Goal: Information Seeking & Learning: Learn about a topic

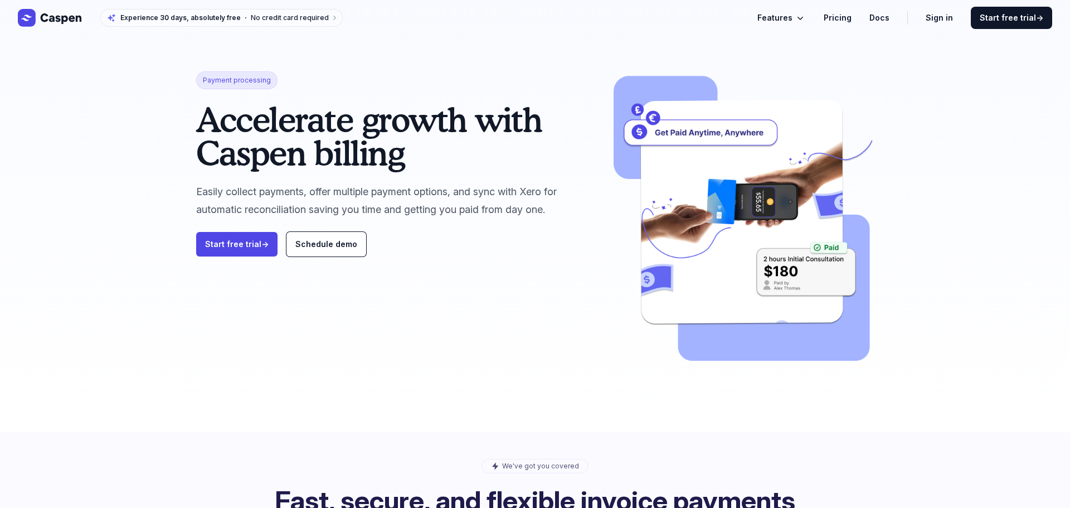
click at [224, 81] on span "Payment processing" at bounding box center [236, 80] width 81 height 18
click at [224, 80] on span "Payment processing" at bounding box center [236, 80] width 81 height 18
copy span "Payment processing"
